Goal: Task Accomplishment & Management: Manage account settings

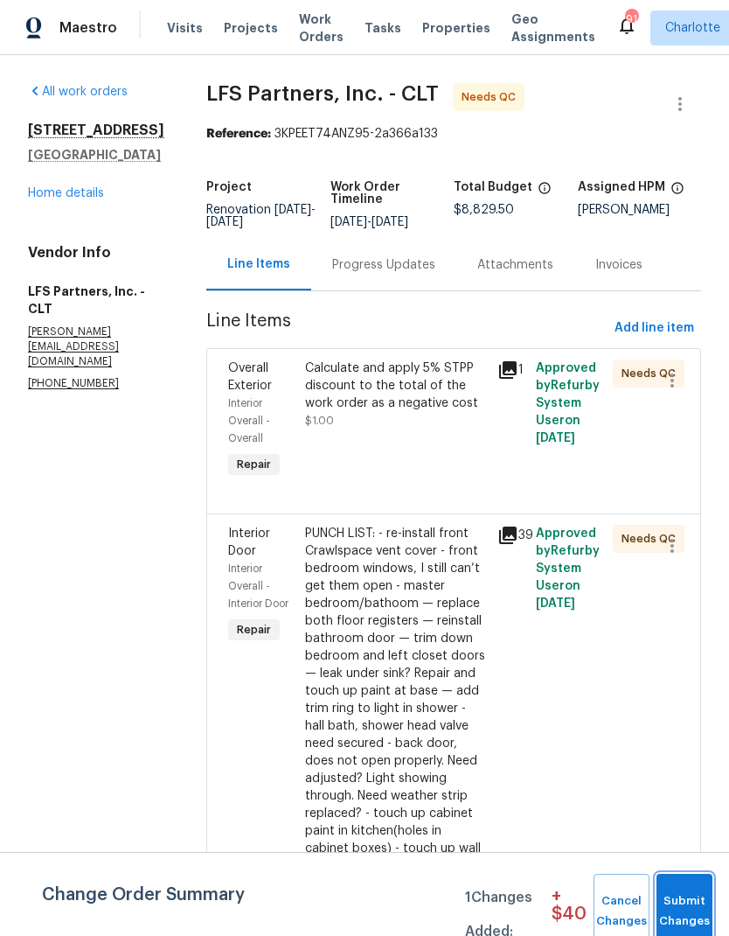
click at [696, 909] on span "Submit Changes" at bounding box center [685, 911] width 38 height 40
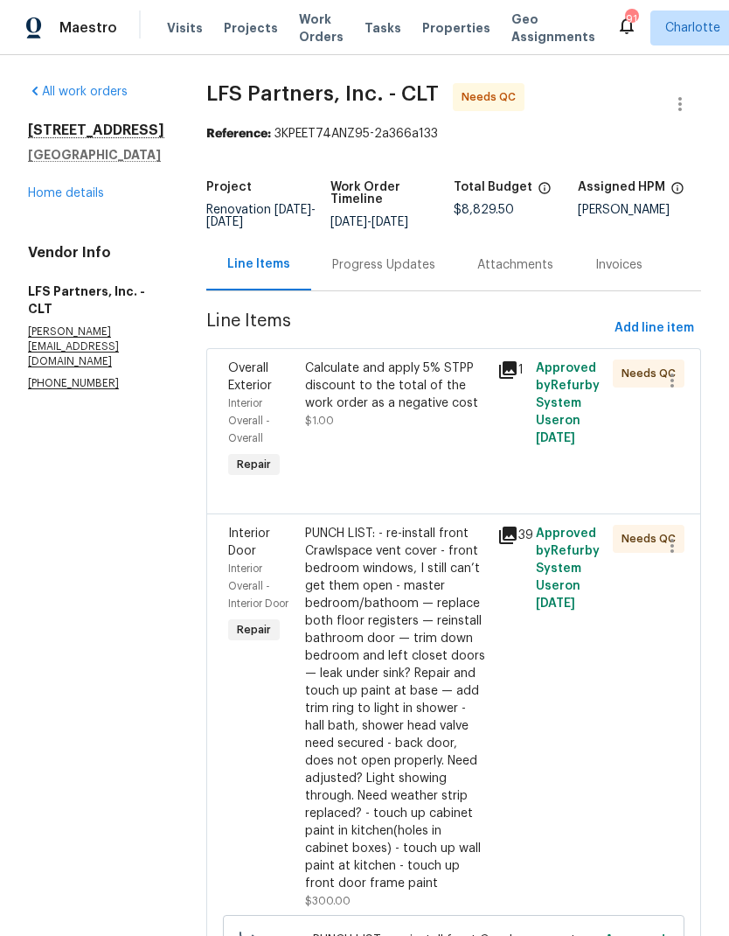
click at [228, 548] on span "Interior Door" at bounding box center [249, 542] width 42 height 30
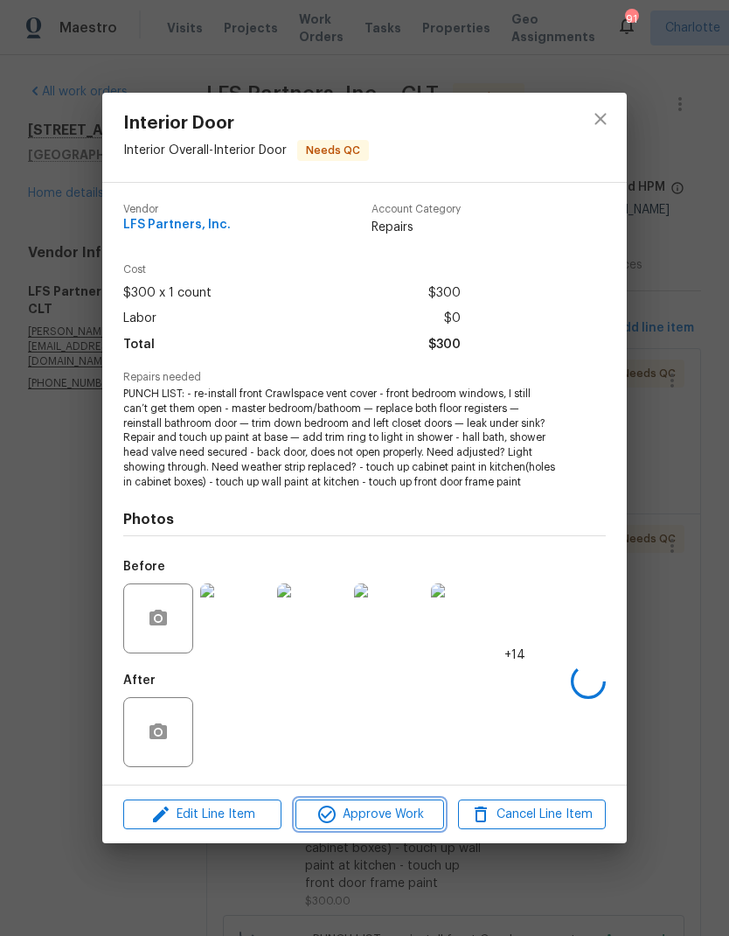
click at [377, 830] on button "Approve Work" at bounding box center [370, 814] width 148 height 31
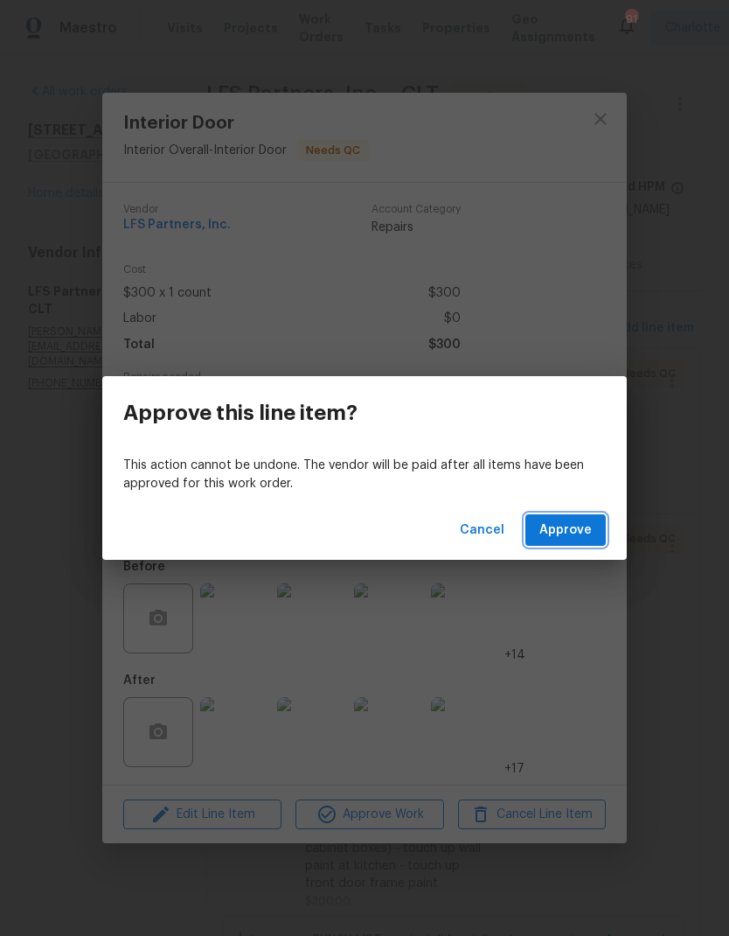
click at [584, 530] on span "Approve" at bounding box center [566, 531] width 52 height 22
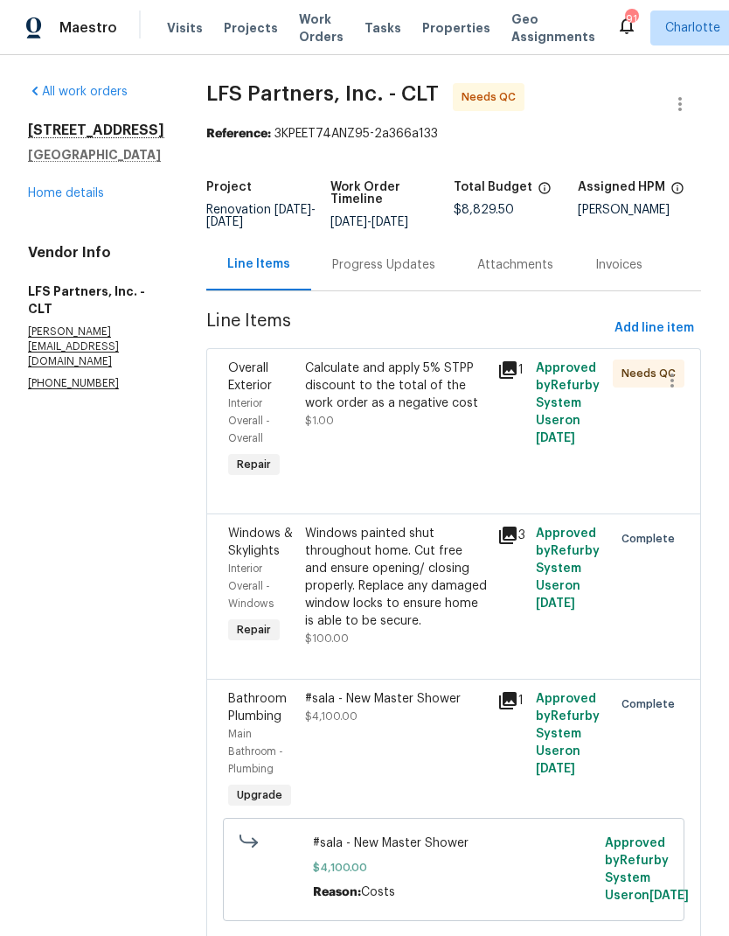
click at [248, 379] on span "Overall Exterior" at bounding box center [250, 377] width 44 height 30
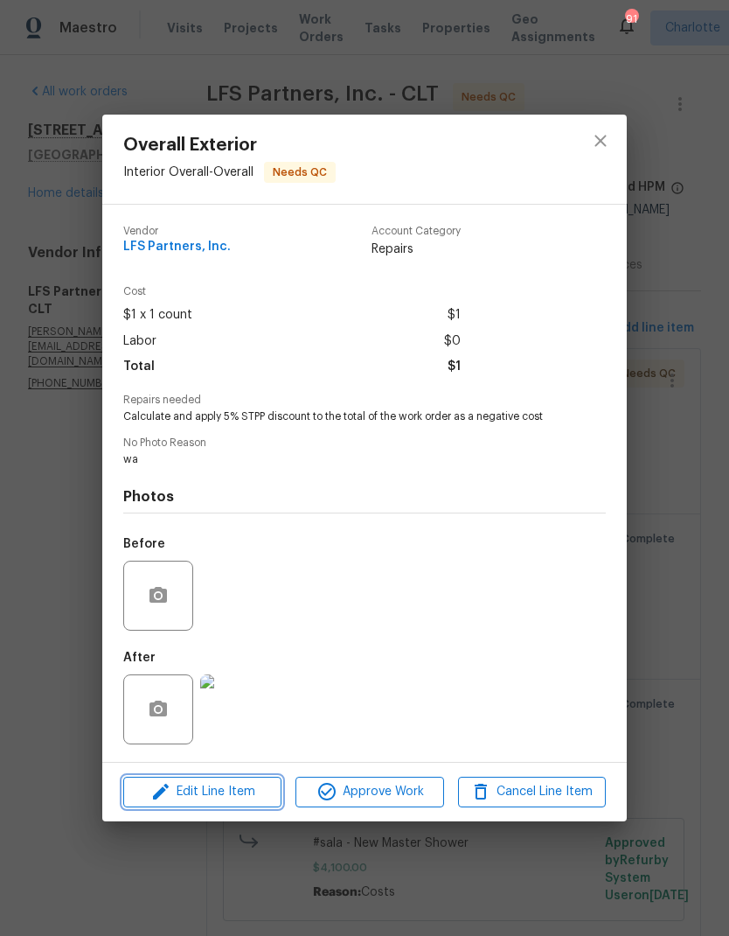
click at [224, 799] on span "Edit Line Item" at bounding box center [203, 792] width 148 height 22
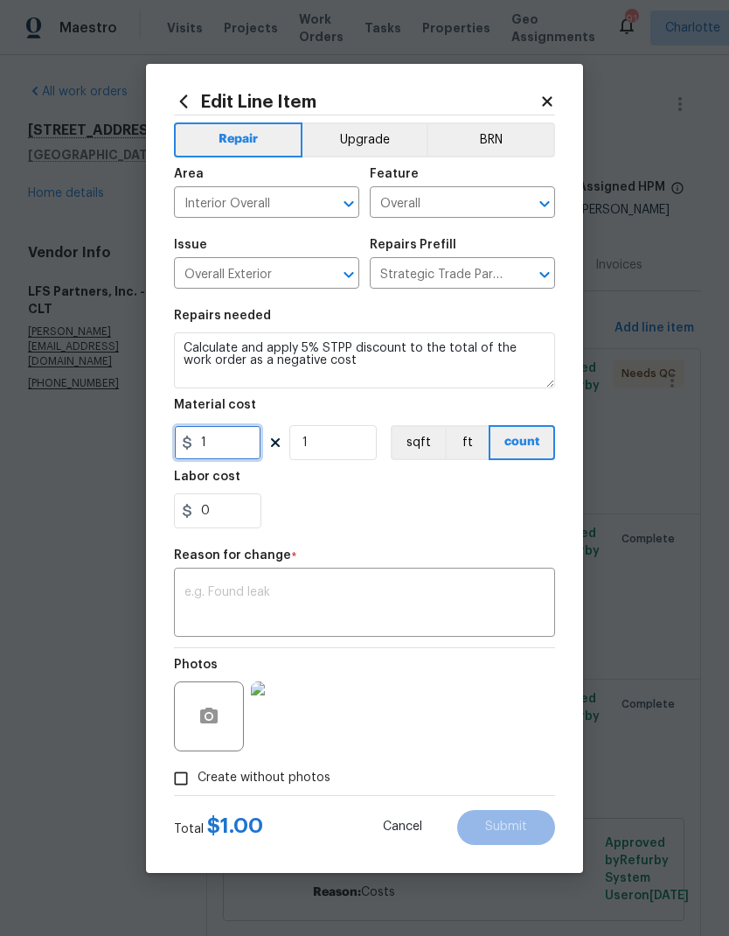
click at [203, 457] on input "1" at bounding box center [217, 442] width 87 height 35
click at [204, 447] on input "441.48" at bounding box center [217, 442] width 87 height 35
type input "-441.48"
click at [301, 589] on textarea at bounding box center [365, 604] width 360 height 37
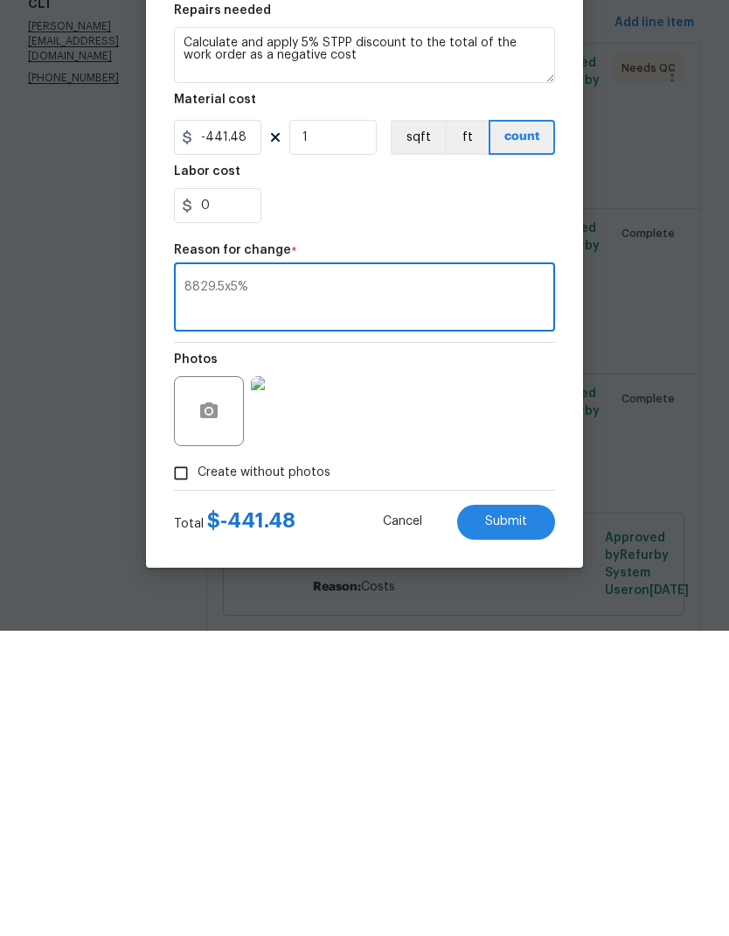
type textarea "8829.5x5%"
click at [528, 810] on button "Submit" at bounding box center [506, 827] width 98 height 35
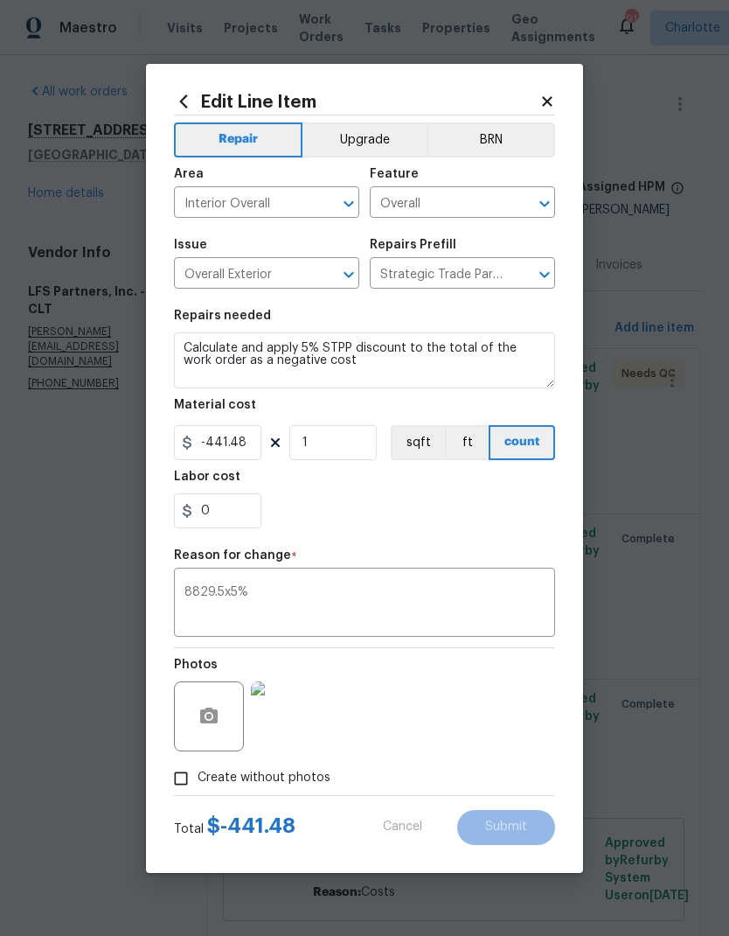
type input "1"
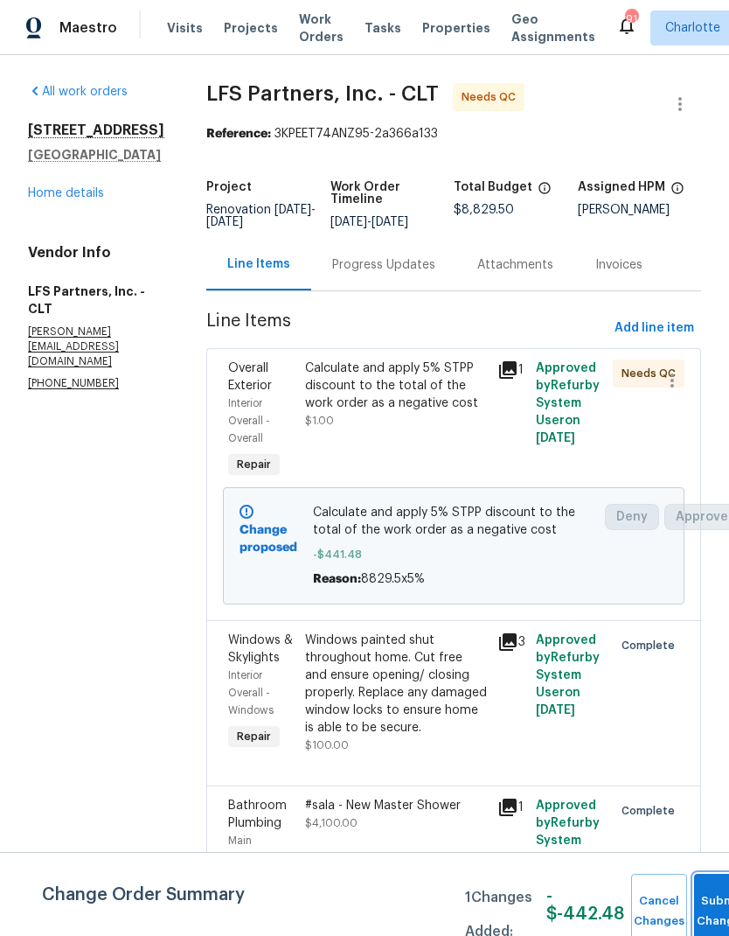
click at [721, 901] on button "Submit Changes" at bounding box center [722, 911] width 56 height 75
